Goal: Navigation & Orientation: Find specific page/section

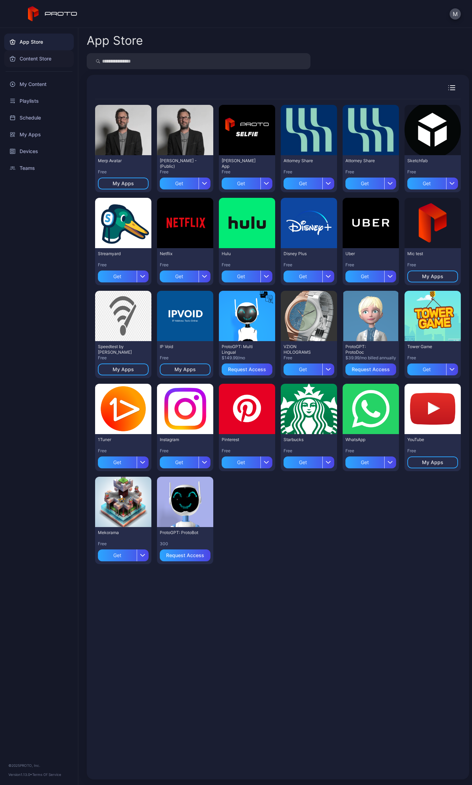
click at [41, 53] on div "Content Store" at bounding box center [39, 58] width 70 height 17
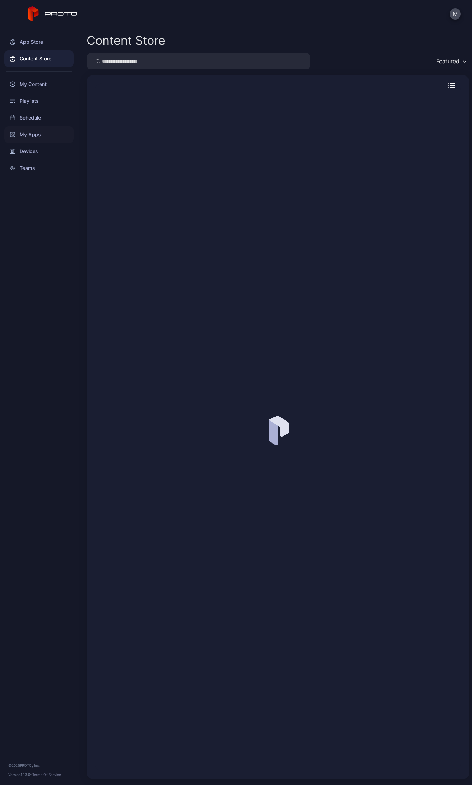
click at [45, 138] on div "My Apps" at bounding box center [39, 134] width 70 height 17
